Goal: Task Accomplishment & Management: Use online tool/utility

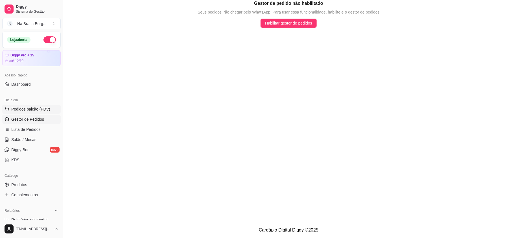
click at [33, 107] on span "Pedidos balcão (PDV)" at bounding box center [30, 109] width 39 height 6
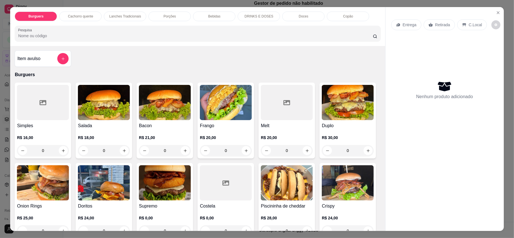
scroll to position [226, 0]
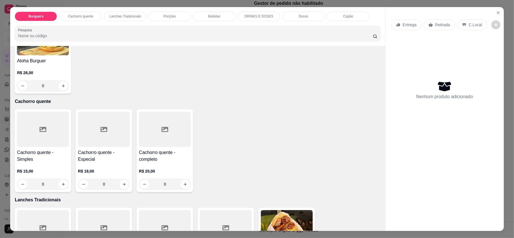
click at [69, 84] on div "0" at bounding box center [43, 85] width 52 height 11
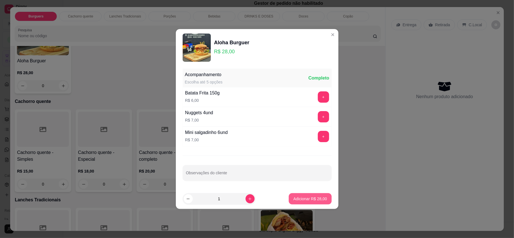
click at [319, 203] on button "Adicionar R$ 28,00" at bounding box center [310, 198] width 43 height 11
type input "1"
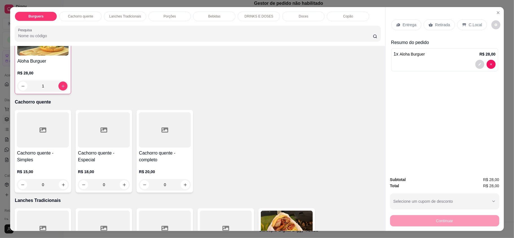
click at [408, 29] on div "Entrega" at bounding box center [406, 24] width 30 height 11
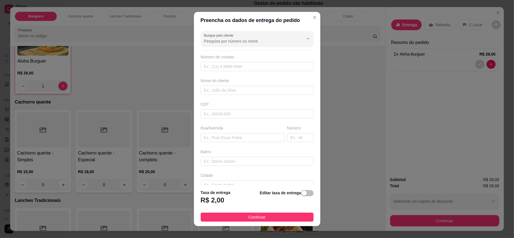
click at [240, 96] on div "Busque pelo cliente Número de contato Nome do cliente CEP Rua/[GEOGRAPHIC_DATA]" at bounding box center [257, 107] width 126 height 156
click at [240, 92] on input "text" at bounding box center [257, 90] width 113 height 9
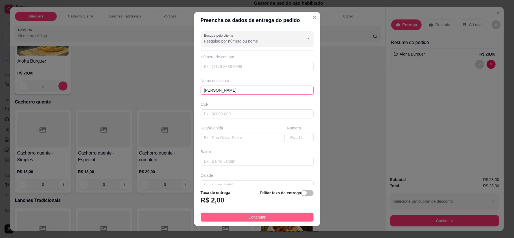
type input "[PERSON_NAME]"
click at [296, 214] on button "Continuar" at bounding box center [257, 217] width 113 height 9
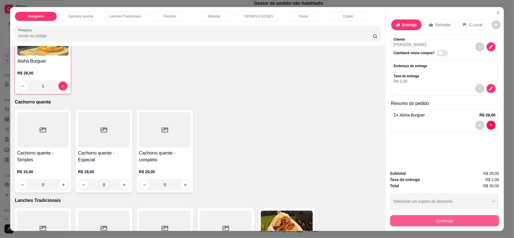
click at [400, 222] on button "Continuar" at bounding box center [444, 220] width 109 height 11
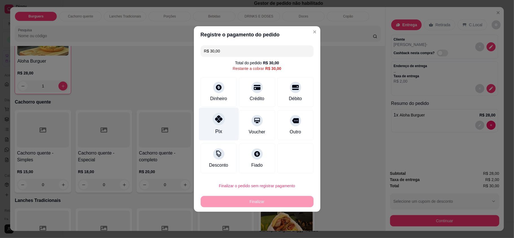
click at [219, 125] on div at bounding box center [219, 119] width 12 height 12
type input "R$ 0,00"
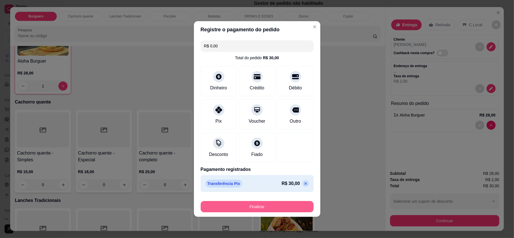
click at [261, 207] on button "Finalizar" at bounding box center [257, 206] width 113 height 11
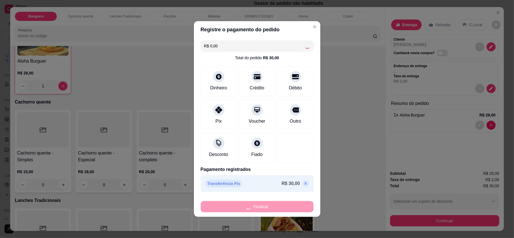
type input "0"
type input "-R$ 30,00"
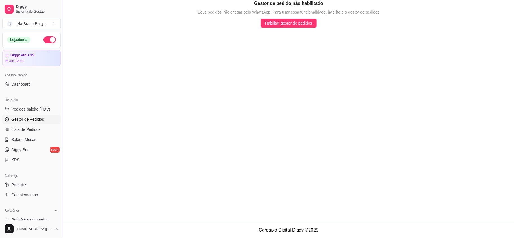
click at [23, 135] on ul "Pedidos balcão (PDV) Gestor de Pedidos Lista de Pedidos Salão / Mesas Diggy Bot…" at bounding box center [31, 135] width 58 height 60
click at [27, 130] on span "Lista de Pedidos" at bounding box center [25, 130] width 29 height 6
